Goal: Manage account settings

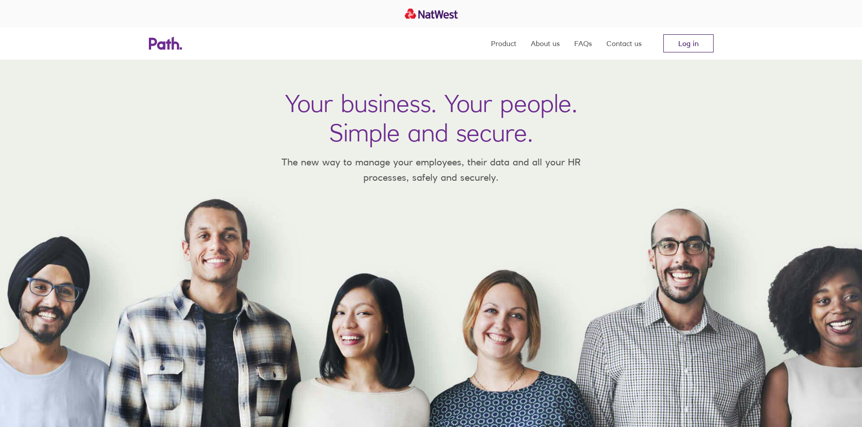
click at [692, 37] on link "Log in" at bounding box center [688, 43] width 50 height 18
click at [690, 42] on link "Log in" at bounding box center [688, 43] width 50 height 18
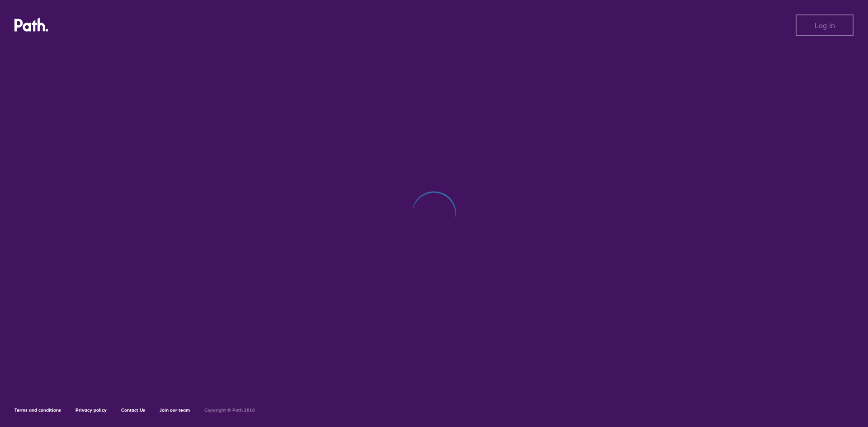
click at [490, 182] on div at bounding box center [433, 218] width 839 height 345
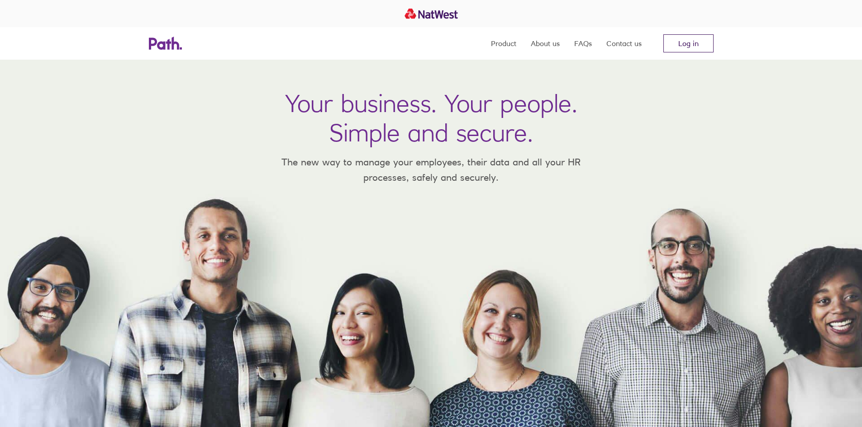
click at [687, 41] on link "Log in" at bounding box center [688, 43] width 50 height 18
click at [670, 42] on link "Log in" at bounding box center [688, 43] width 50 height 18
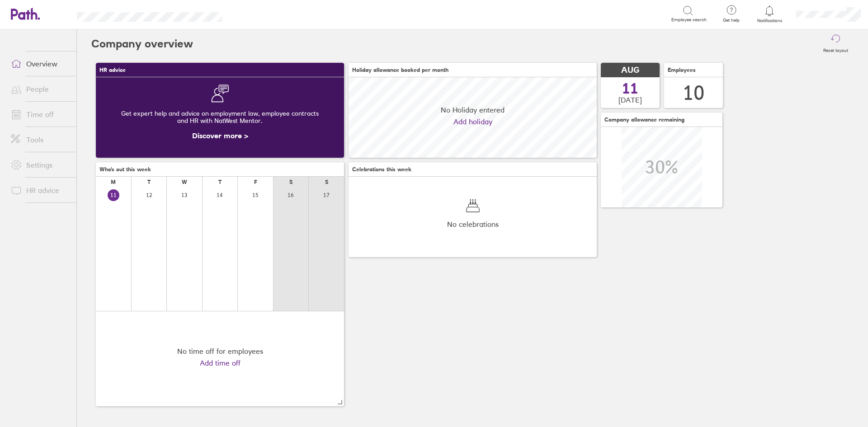
scroll to position [81, 248]
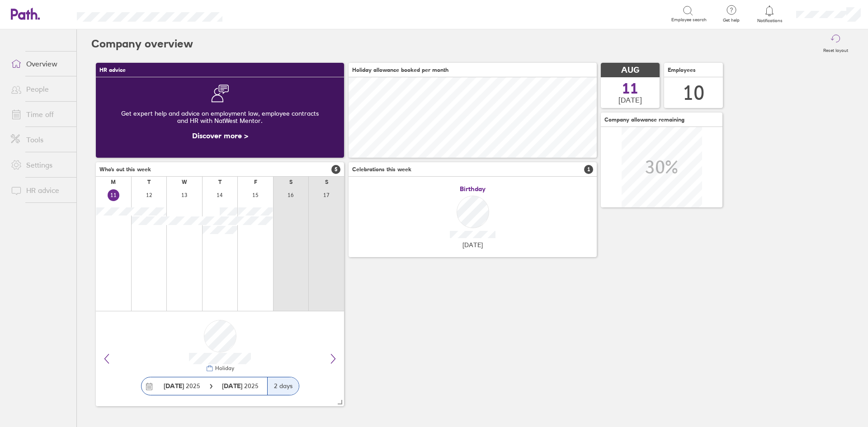
click at [45, 89] on link "People" at bounding box center [40, 89] width 73 height 18
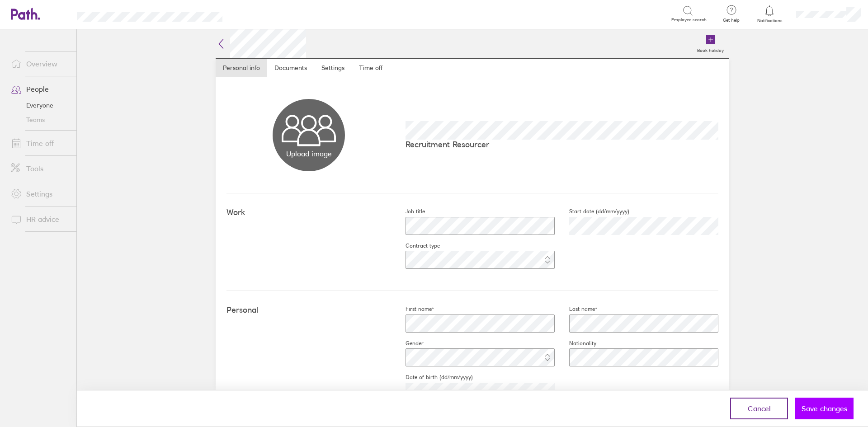
click at [815, 410] on span "Save changes" at bounding box center [825, 409] width 46 height 8
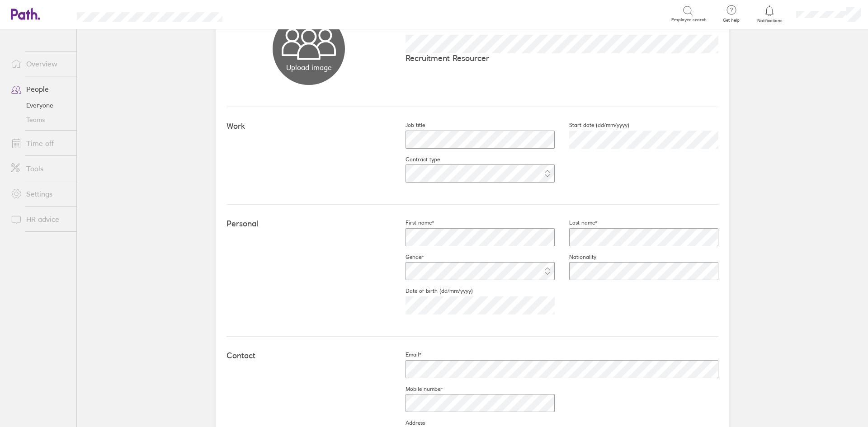
scroll to position [90, 0]
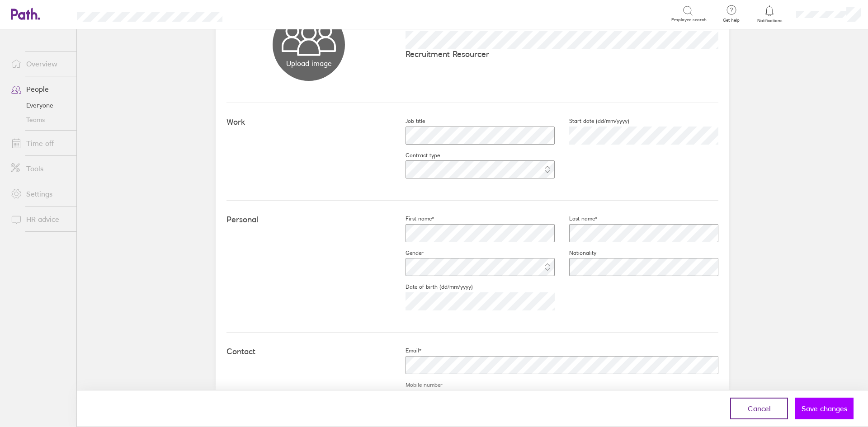
drag, startPoint x: 832, startPoint y: 406, endPoint x: 813, endPoint y: 398, distance: 20.3
click at [830, 405] on span "Save changes" at bounding box center [825, 409] width 46 height 8
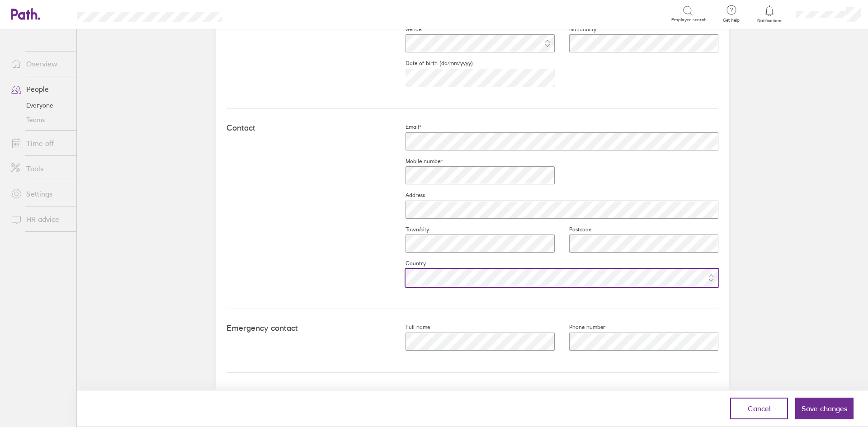
scroll to position [314, 0]
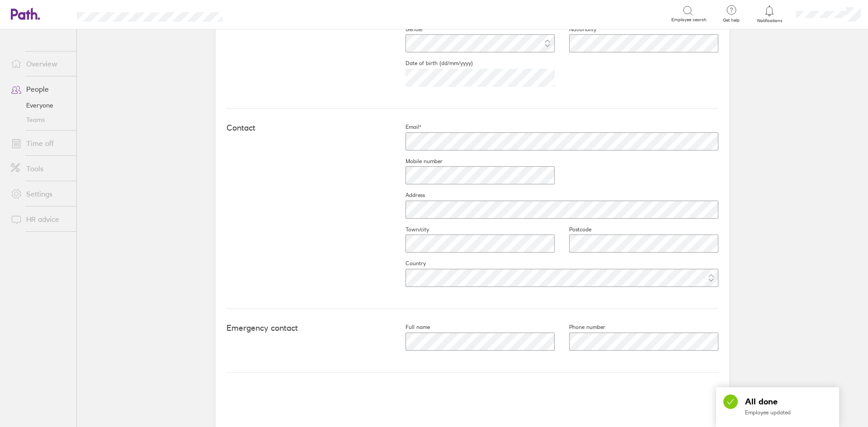
click at [747, 259] on main "Book holiday Personal info Documents Settings Time off Upload image Choose file…" at bounding box center [473, 228] width 792 height 398
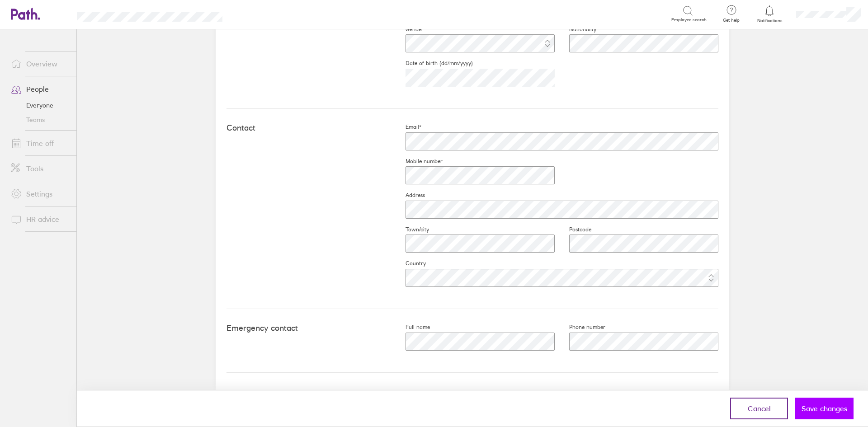
click at [810, 406] on span "Save changes" at bounding box center [825, 409] width 46 height 8
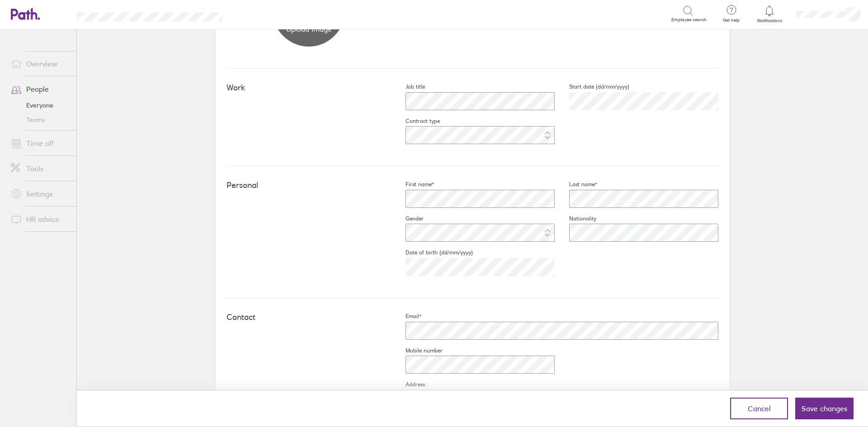
scroll to position [43, 0]
